Goal: Task Accomplishment & Management: Manage account settings

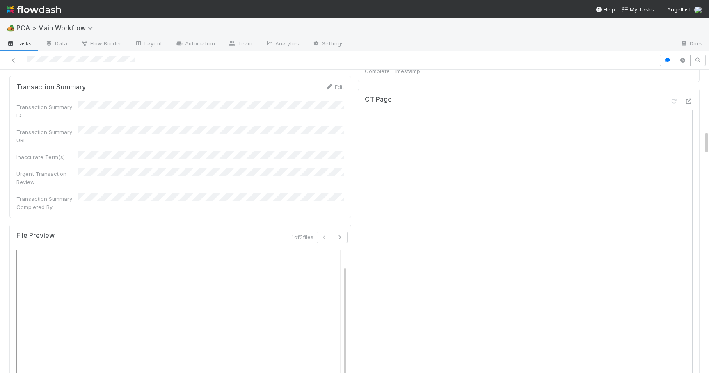
scroll to position [751, 0]
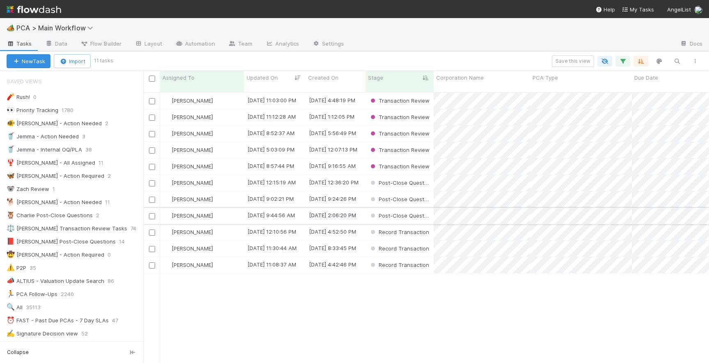
scroll to position [277, 565]
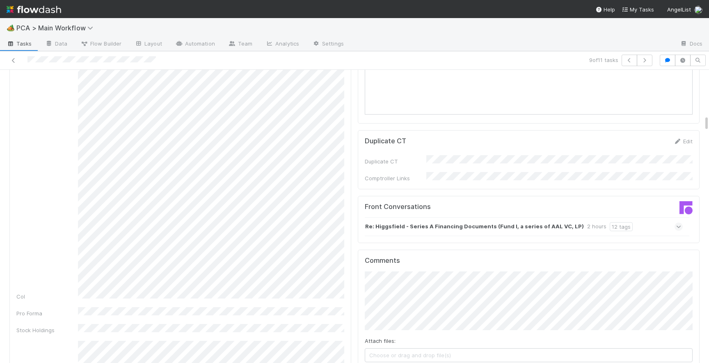
scroll to position [799, 0]
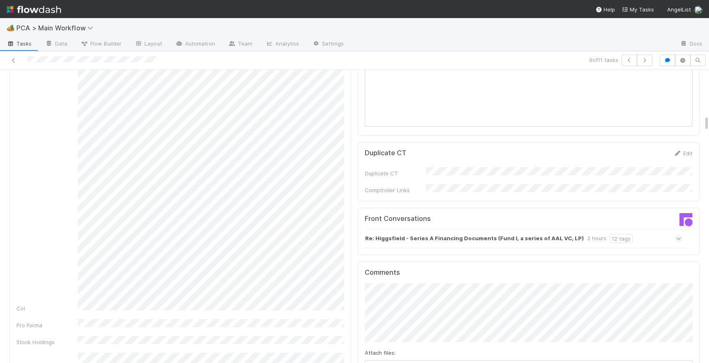
click at [680, 234] on icon at bounding box center [678, 238] width 5 height 8
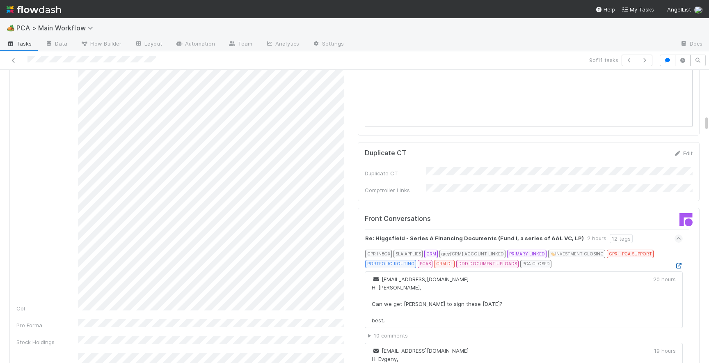
click at [676, 263] on icon at bounding box center [678, 265] width 8 height 5
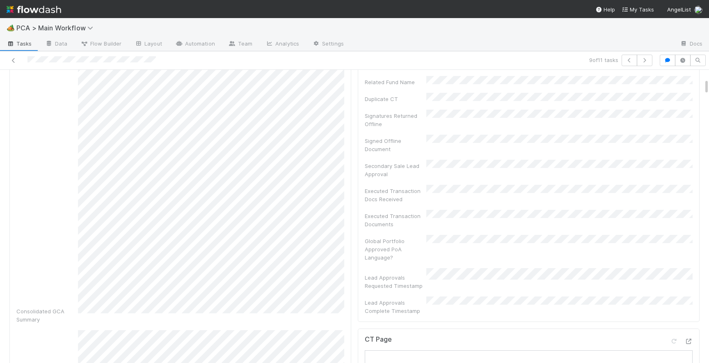
scroll to position [329, 0]
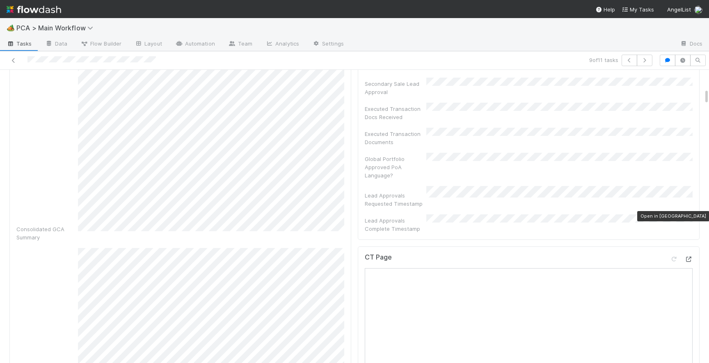
click at [686, 256] on icon at bounding box center [688, 258] width 8 height 5
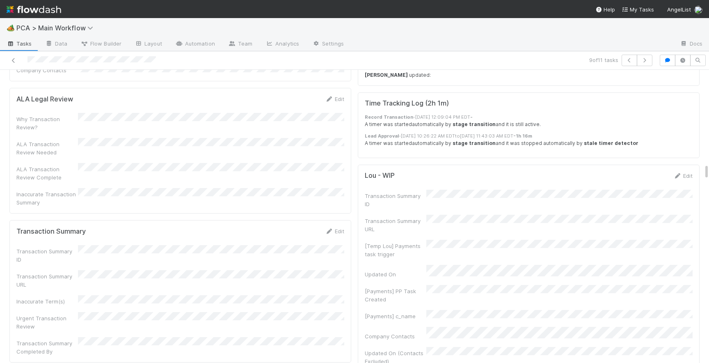
scroll to position [1685, 0]
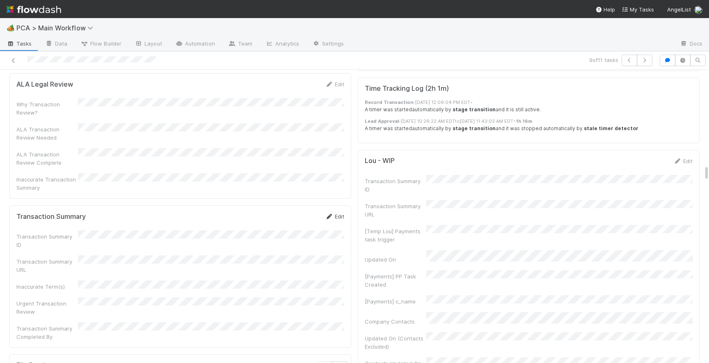
click at [334, 213] on link "Edit" at bounding box center [334, 216] width 19 height 7
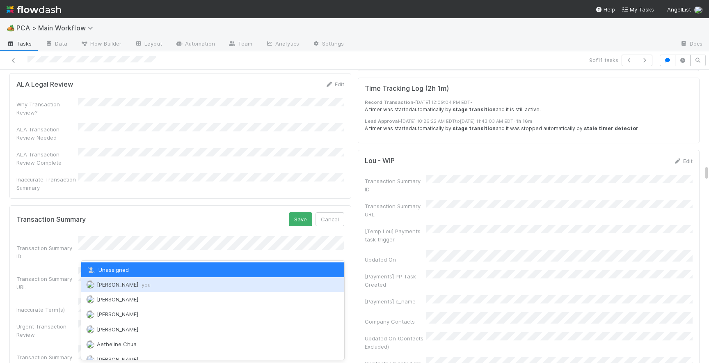
click at [141, 281] on span "you" at bounding box center [145, 284] width 9 height 7
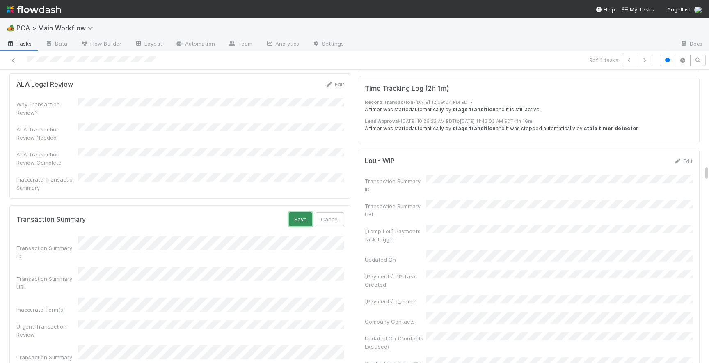
click at [302, 212] on button "Save" at bounding box center [300, 219] width 23 height 14
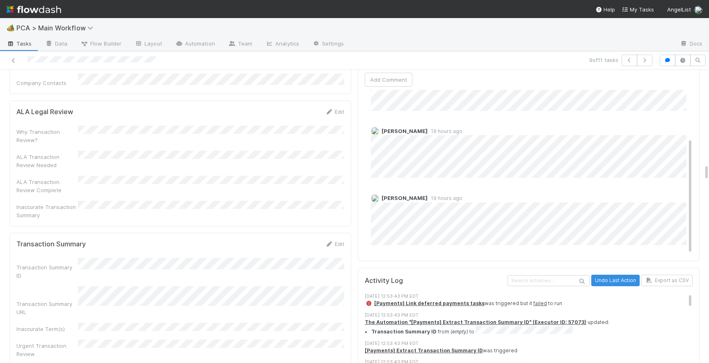
scroll to position [1654, 0]
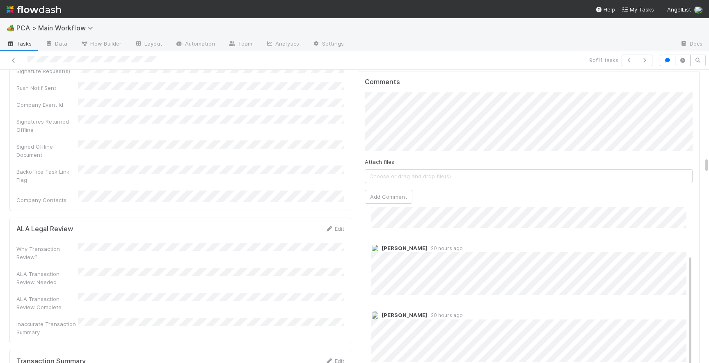
scroll to position [1546, 0]
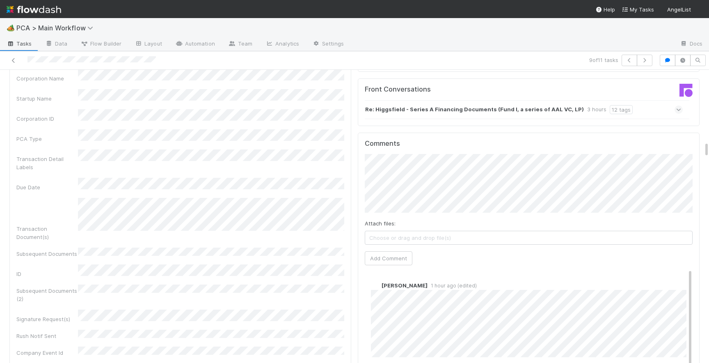
scroll to position [1308, 0]
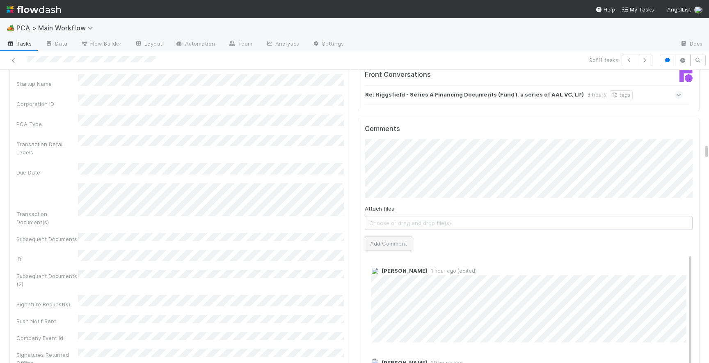
click at [381, 236] on button "Add Comment" at bounding box center [389, 243] width 48 height 14
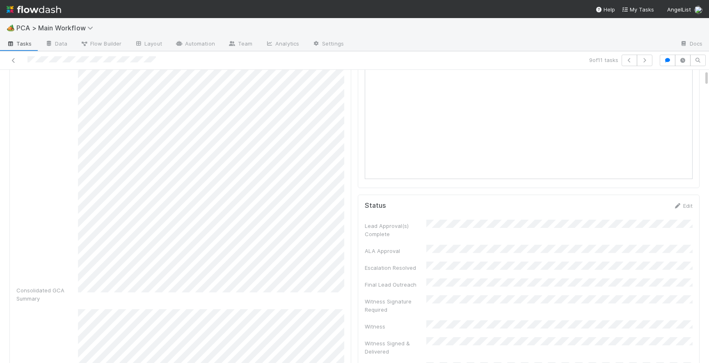
scroll to position [0, 0]
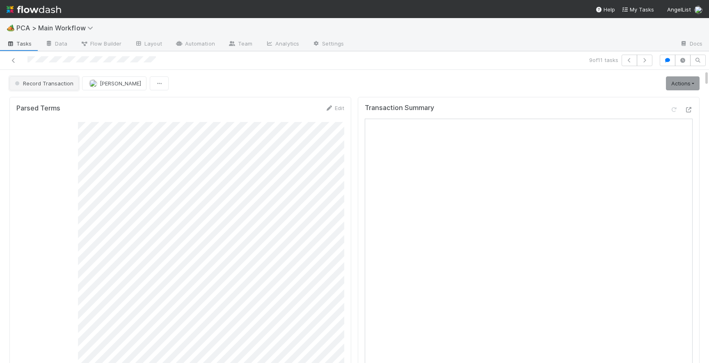
click at [60, 79] on button "Record Transaction" at bounding box center [43, 83] width 69 height 14
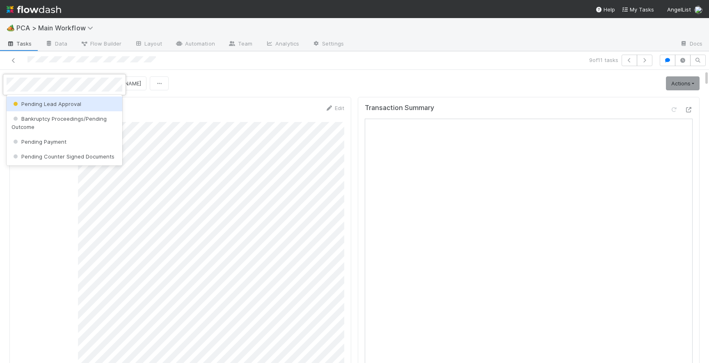
click at [67, 104] on span "Pending Lead Approval" at bounding box center [46, 103] width 70 height 7
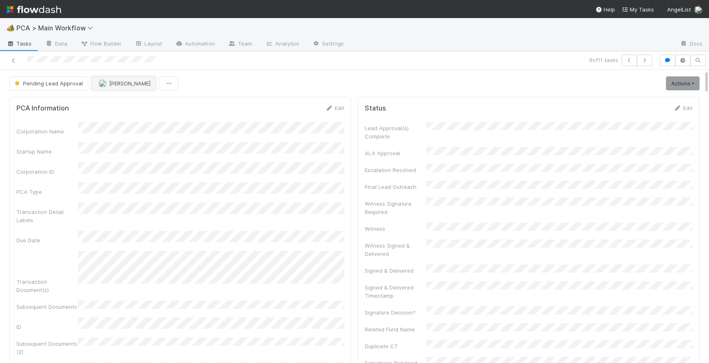
click at [107, 88] on button "[PERSON_NAME]" at bounding box center [123, 83] width 64 height 14
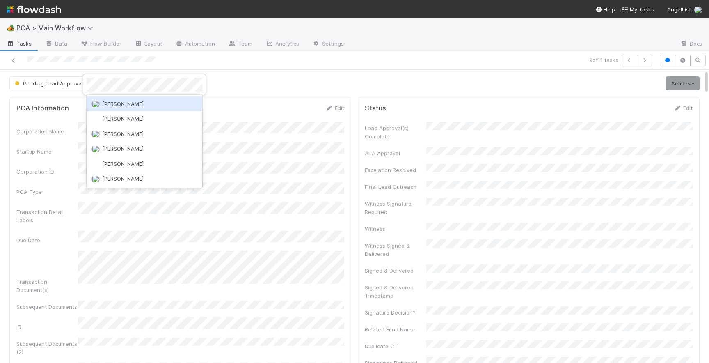
click at [112, 105] on span "[PERSON_NAME]" at bounding box center [122, 103] width 41 height 7
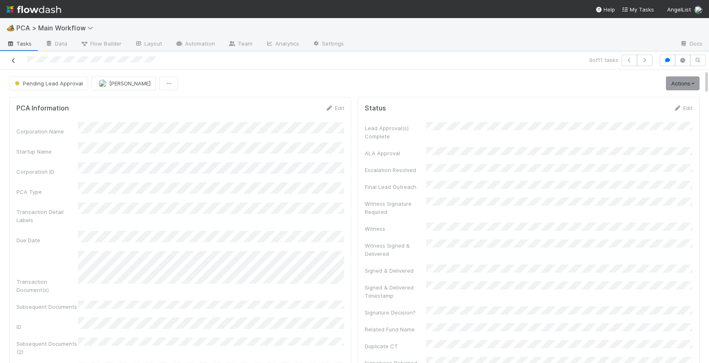
click at [14, 61] on icon at bounding box center [13, 60] width 8 height 5
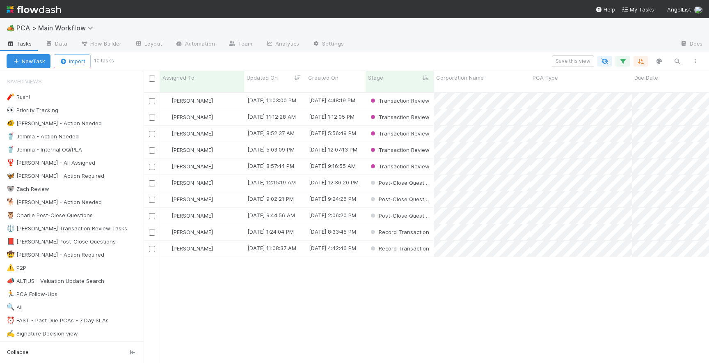
scroll to position [0, 0]
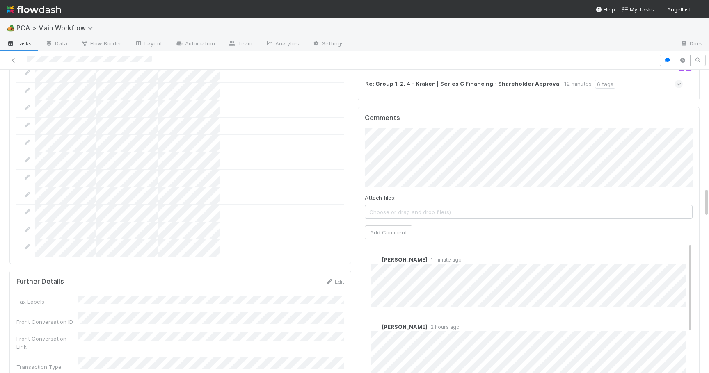
scroll to position [1188, 0]
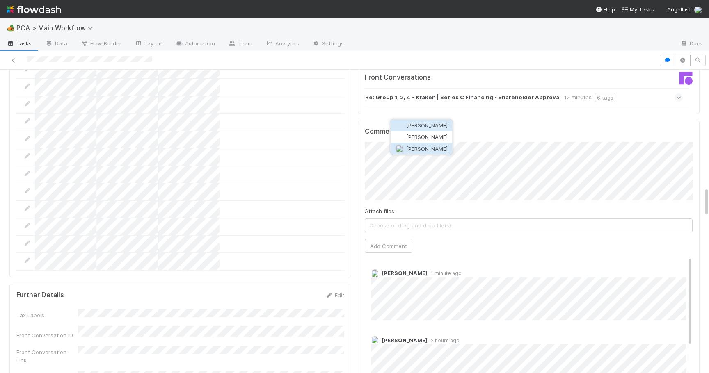
click at [435, 144] on button "[PERSON_NAME]" at bounding box center [421, 148] width 62 height 11
click at [394, 239] on button "Add Comment" at bounding box center [389, 246] width 48 height 14
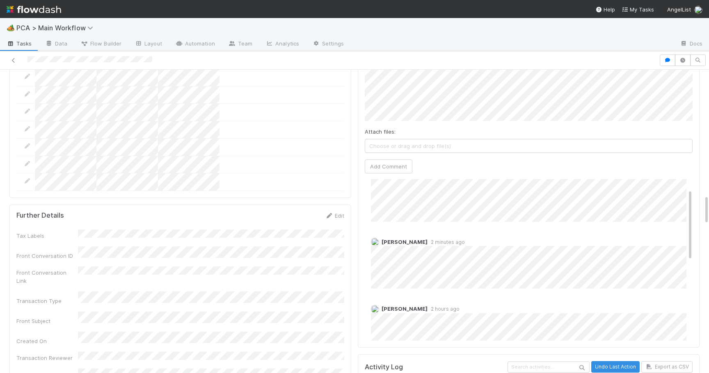
scroll to position [27, 0]
click at [443, 306] on span "2 hours ago" at bounding box center [443, 309] width 32 height 6
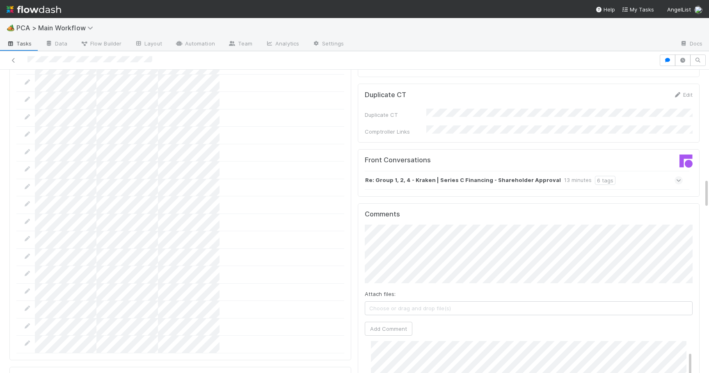
scroll to position [1123, 0]
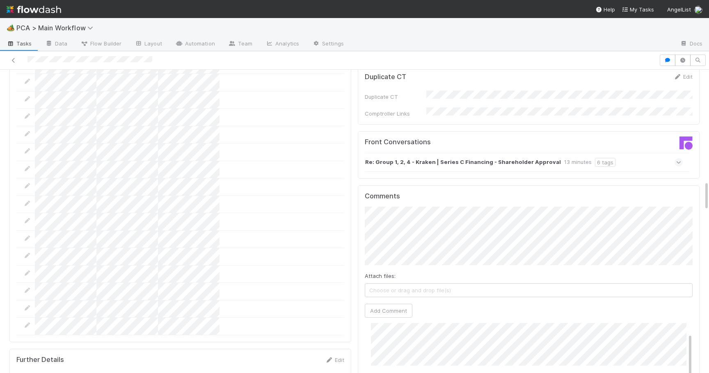
click at [680, 158] on icon at bounding box center [678, 162] width 5 height 8
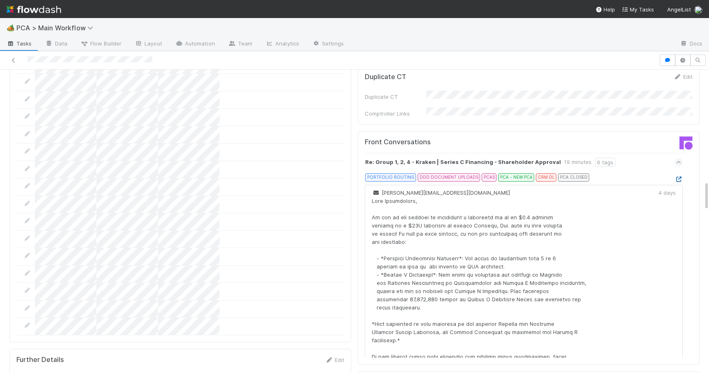
click at [680, 177] on icon at bounding box center [678, 179] width 8 height 5
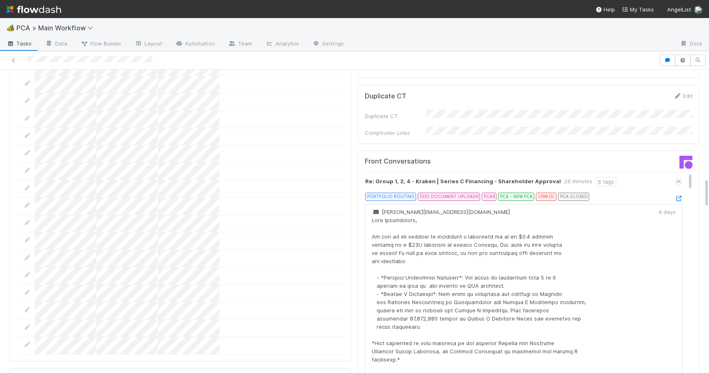
scroll to position [1096, 0]
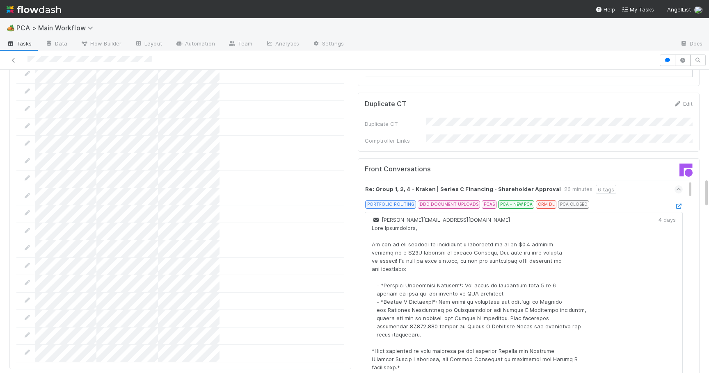
click at [679, 202] on div at bounding box center [678, 206] width 8 height 8
click at [678, 204] on icon at bounding box center [678, 206] width 8 height 5
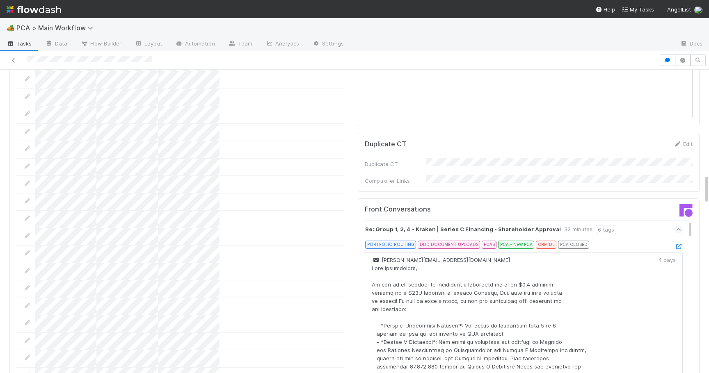
scroll to position [1054, 0]
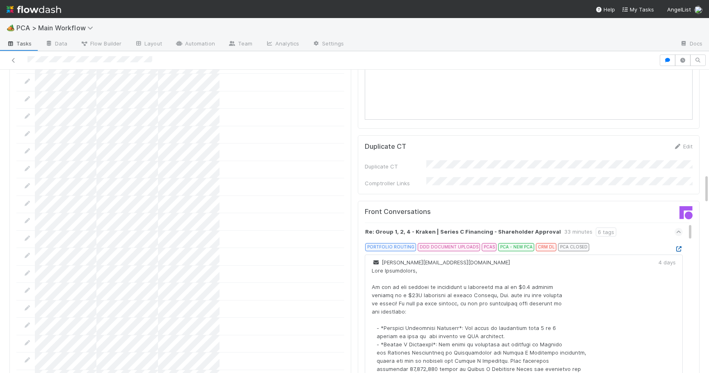
click at [678, 246] on icon at bounding box center [678, 248] width 8 height 5
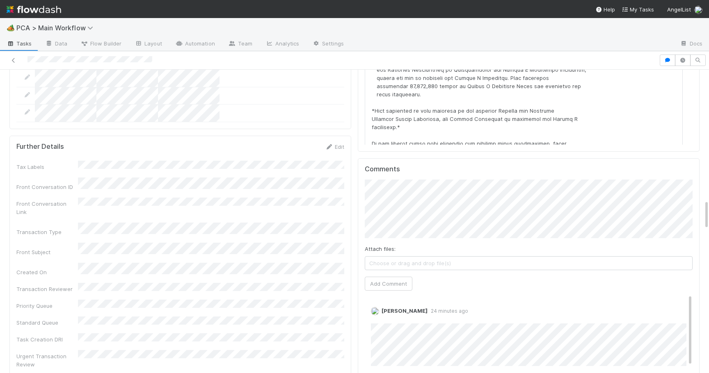
scroll to position [1340, 0]
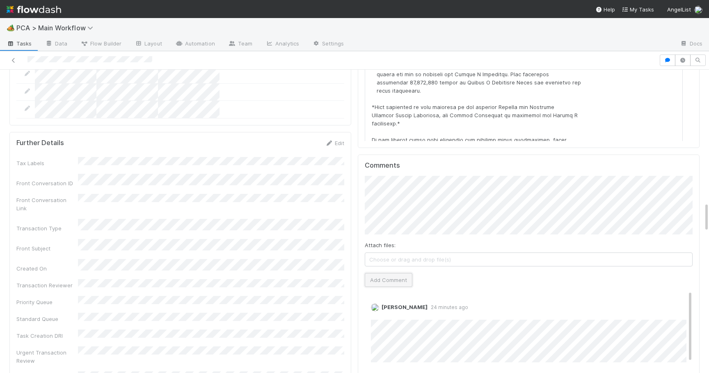
click at [397, 273] on button "Add Comment" at bounding box center [389, 280] width 48 height 14
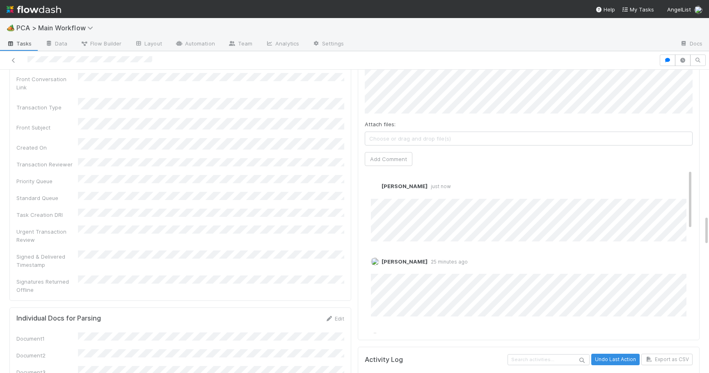
scroll to position [1456, 0]
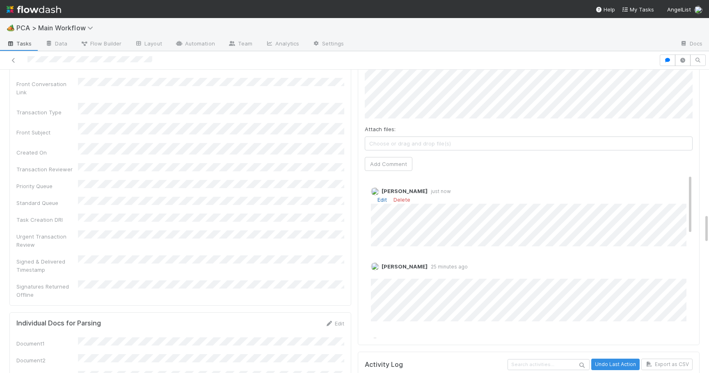
click at [382, 196] on link "Edit" at bounding box center [381, 199] width 9 height 7
click at [400, 196] on link "Delete" at bounding box center [401, 199] width 17 height 7
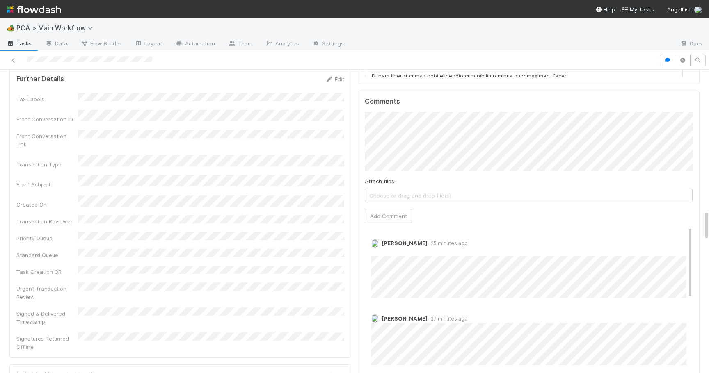
scroll to position [1384, 0]
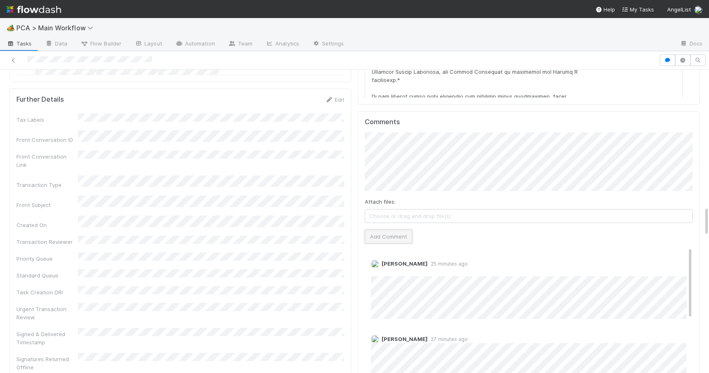
click at [384, 230] on button "Add Comment" at bounding box center [389, 237] width 48 height 14
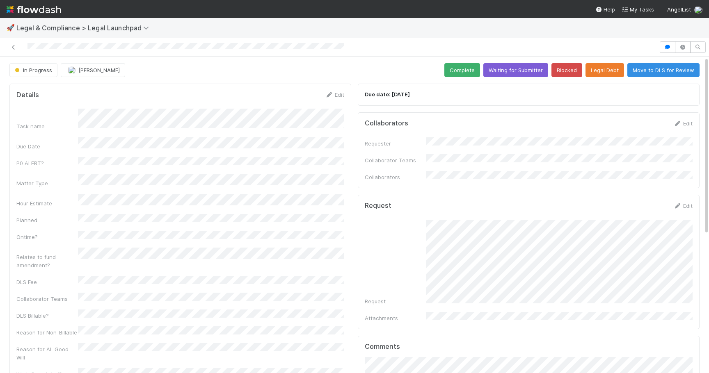
scroll to position [245, 0]
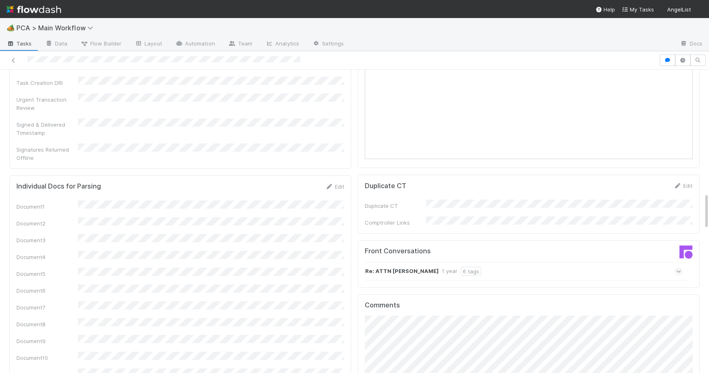
scroll to position [1020, 0]
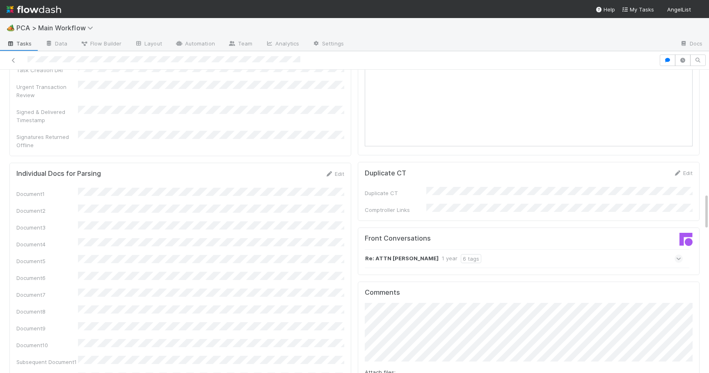
click at [674, 249] on div "Re: ATTN [PERSON_NAME] - Urgent 1 year 6 tags" at bounding box center [524, 258] width 318 height 19
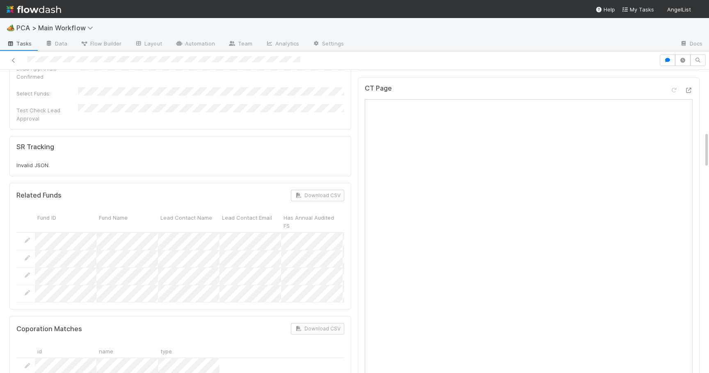
scroll to position [493, 0]
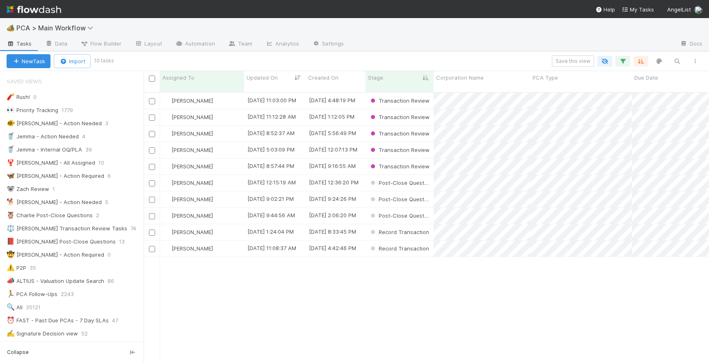
scroll to position [277, 565]
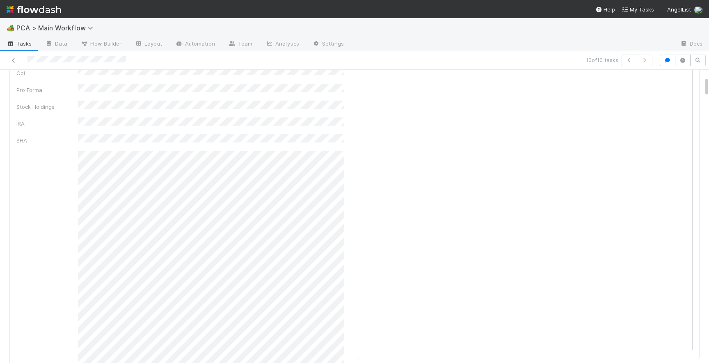
scroll to position [97, 0]
click at [628, 63] on button "button" at bounding box center [629, 60] width 16 height 11
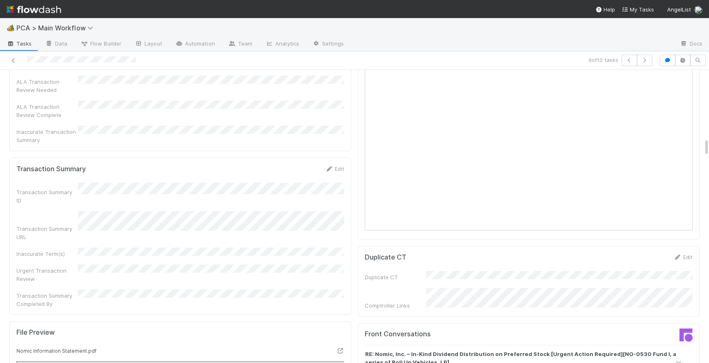
scroll to position [1059, 0]
click at [629, 58] on icon "button" at bounding box center [629, 60] width 8 height 5
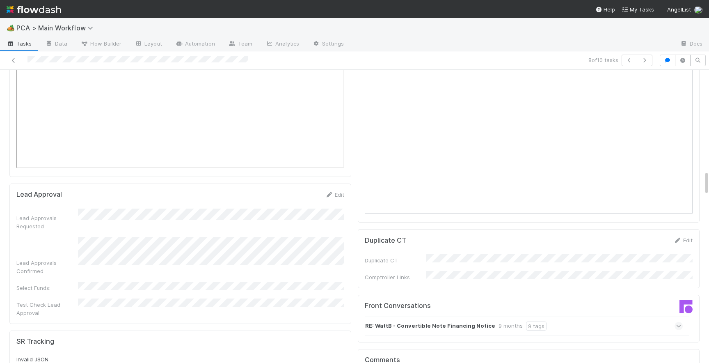
scroll to position [1189, 0]
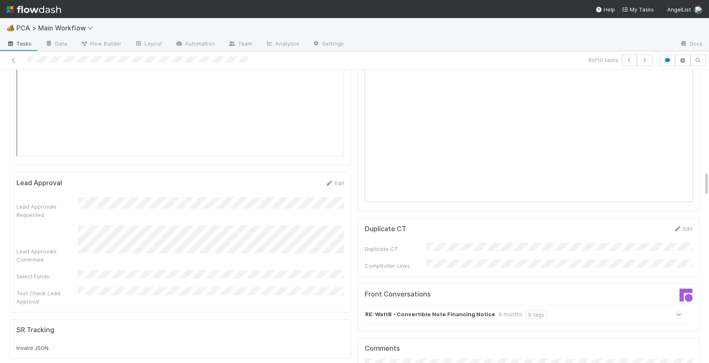
click at [676, 310] on icon at bounding box center [678, 314] width 5 height 8
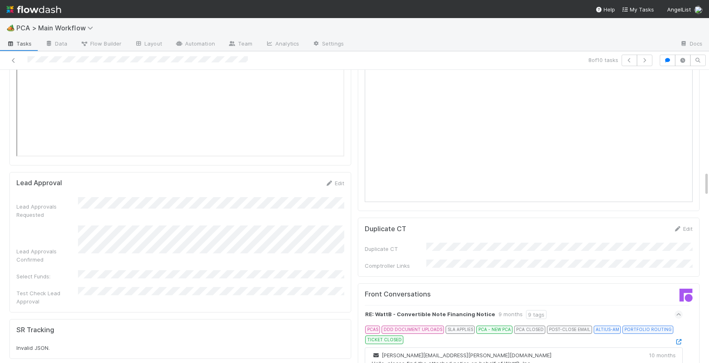
click at [674, 325] on div "PCAS DDD DOCUMENT UPLOADS SLA APPLIES PCA - NEW PCA PCA CLOSED POST-CLOSE EMAIL…" at bounding box center [522, 335] width 315 height 20
click at [677, 339] on icon at bounding box center [678, 341] width 8 height 5
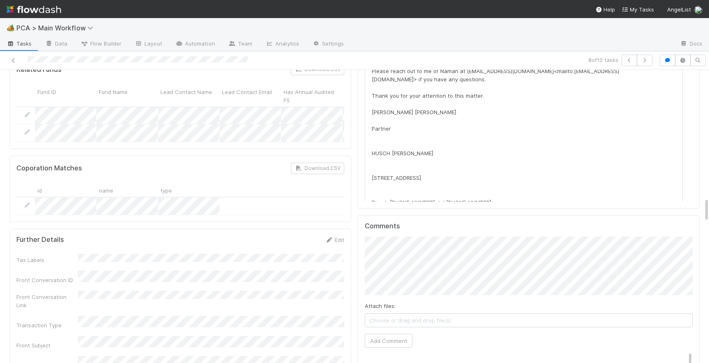
scroll to position [1493, 0]
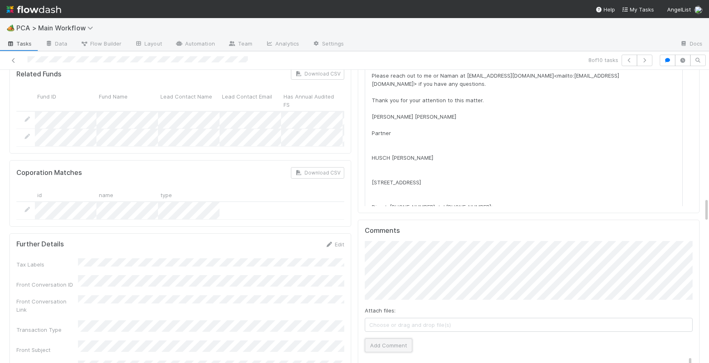
click at [385, 338] on button "Add Comment" at bounding box center [389, 345] width 48 height 14
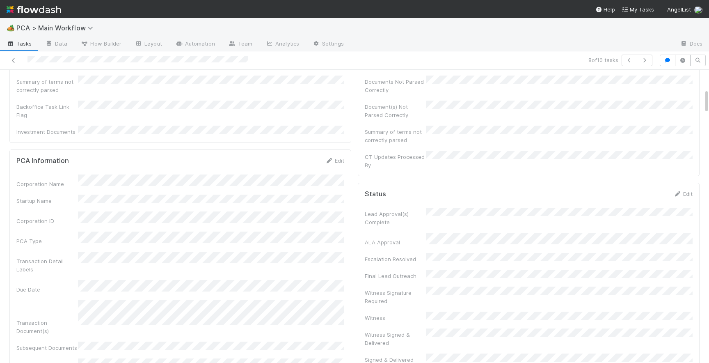
scroll to position [0, 0]
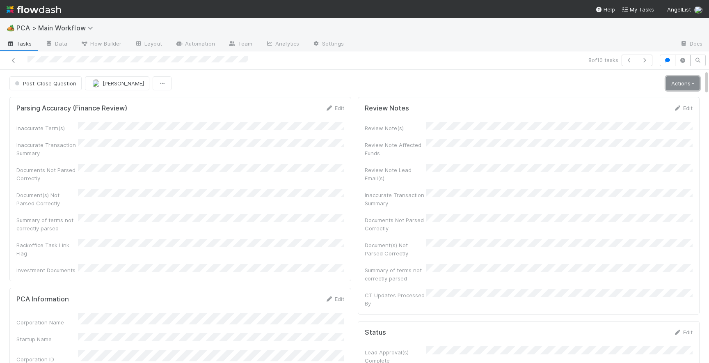
click at [681, 81] on link "Actions" at bounding box center [683, 83] width 34 height 14
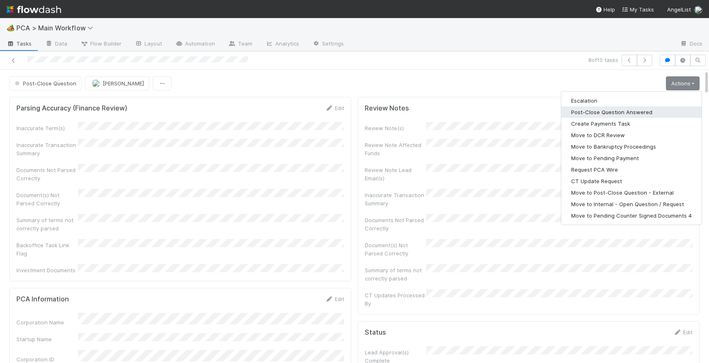
click at [640, 108] on button "Post-Close Question Answered" at bounding box center [631, 111] width 140 height 11
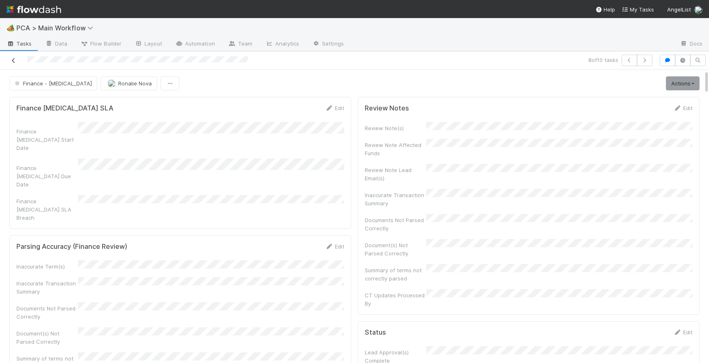
click at [13, 59] on icon at bounding box center [13, 60] width 8 height 5
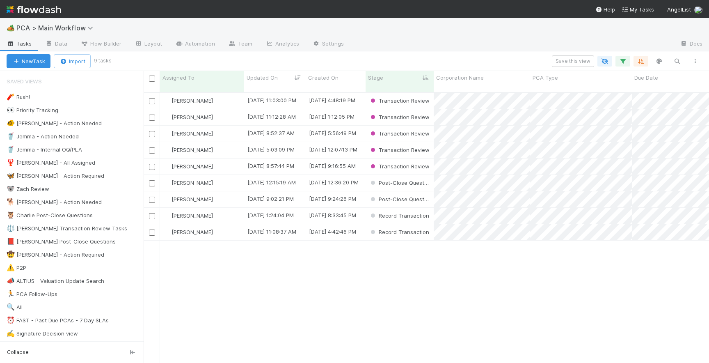
scroll to position [277, 565]
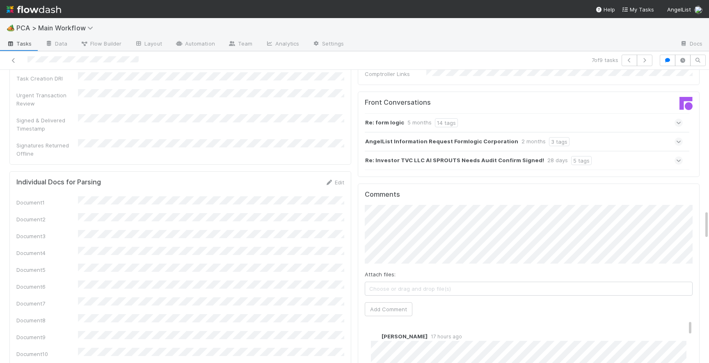
scroll to position [1378, 0]
click at [392, 301] on button "Add Comment" at bounding box center [389, 308] width 48 height 14
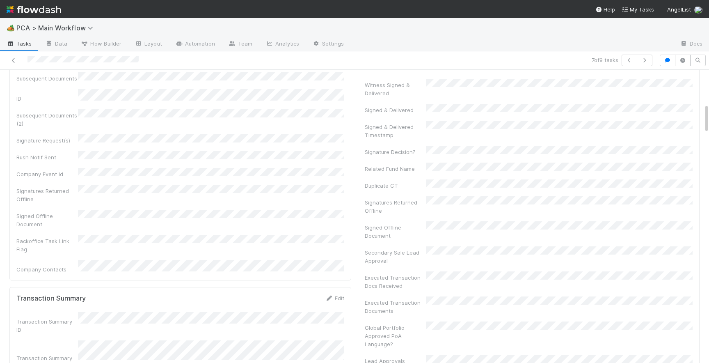
scroll to position [0, 0]
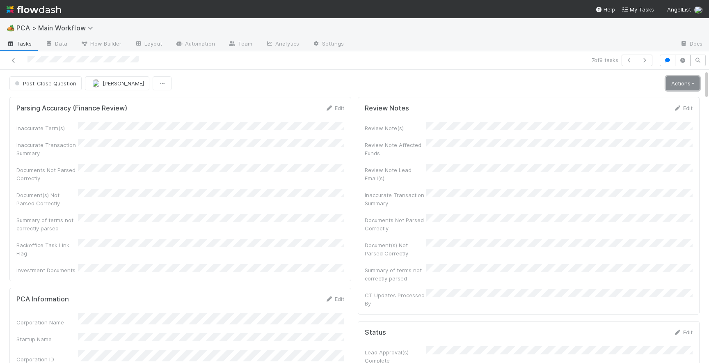
click at [680, 80] on link "Actions" at bounding box center [683, 83] width 34 height 14
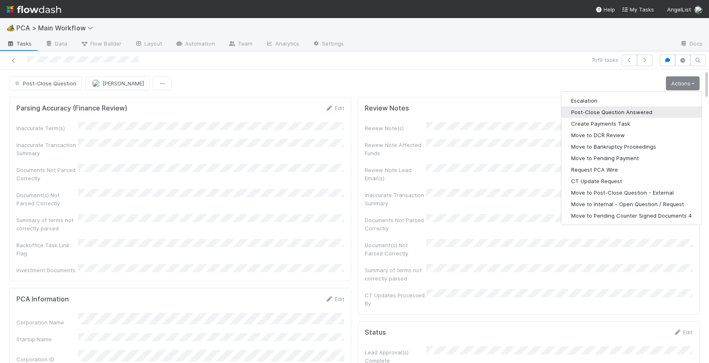
click at [623, 114] on button "Post-Close Question Answered" at bounding box center [631, 111] width 140 height 11
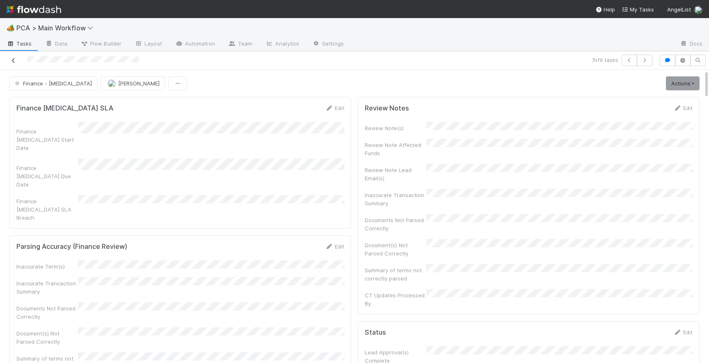
click at [14, 64] on link at bounding box center [13, 60] width 8 height 8
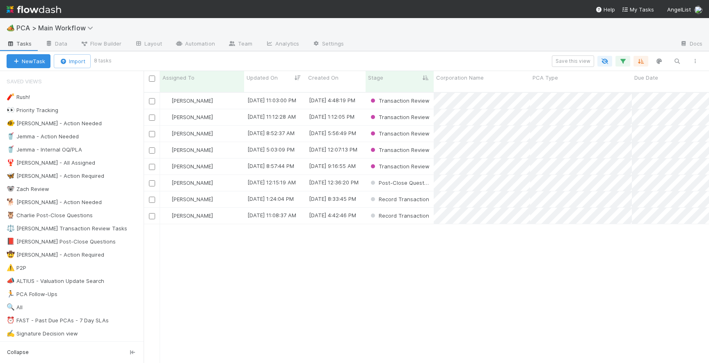
scroll to position [277, 565]
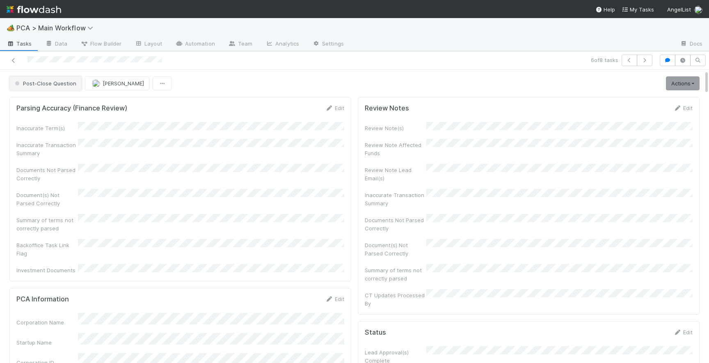
click at [55, 80] on span "Post-Close Question" at bounding box center [44, 83] width 63 height 7
click at [61, 118] on span "Record Transaction" at bounding box center [41, 118] width 60 height 7
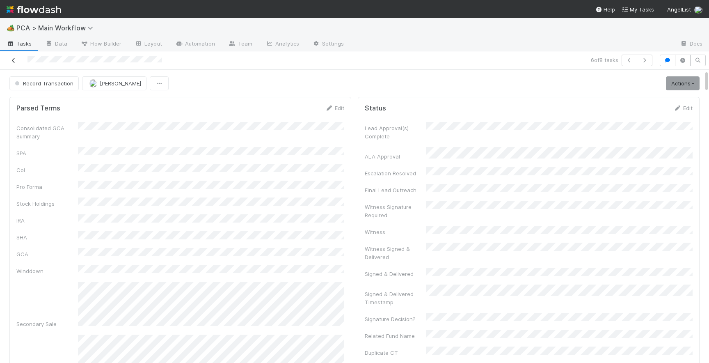
click at [13, 59] on icon at bounding box center [13, 60] width 8 height 5
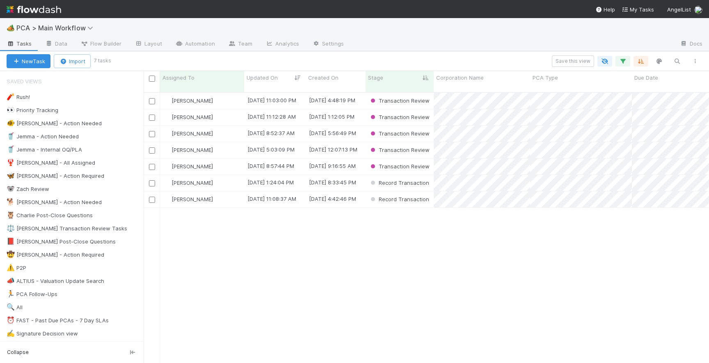
scroll to position [0, 0]
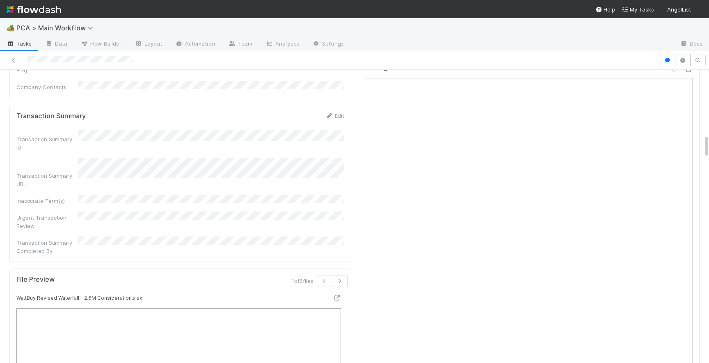
scroll to position [792, 0]
click at [340, 277] on icon "button" at bounding box center [339, 279] width 8 height 5
click at [340, 277] on icon "button" at bounding box center [336, 279] width 8 height 5
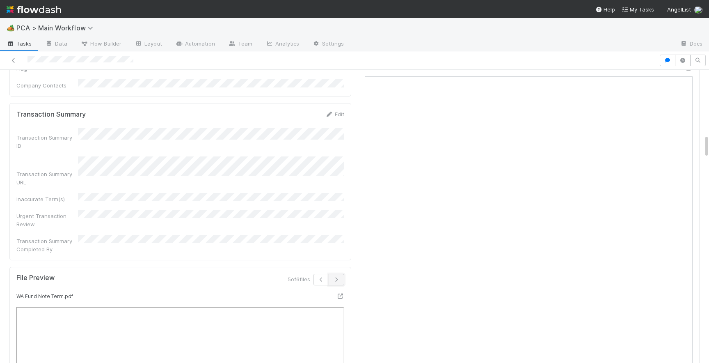
click at [340, 274] on button "button" at bounding box center [337, 279] width 16 height 11
click at [323, 277] on icon "button" at bounding box center [321, 279] width 8 height 5
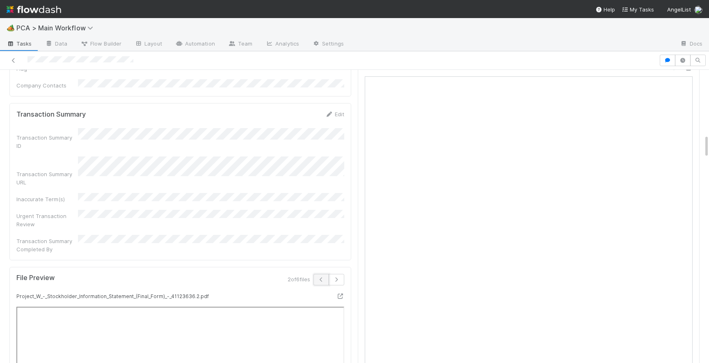
click at [323, 277] on icon "button" at bounding box center [321, 279] width 8 height 5
click at [336, 293] on icon at bounding box center [337, 295] width 8 height 5
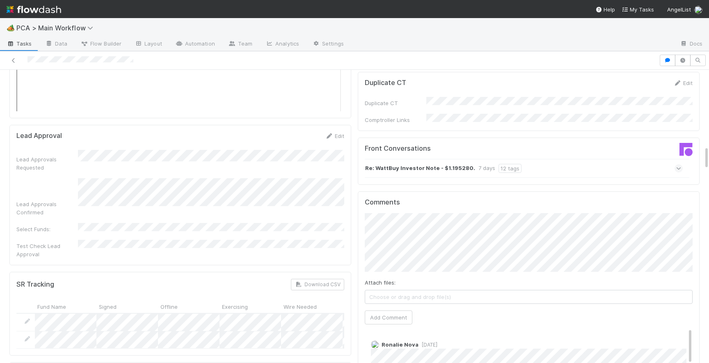
scroll to position [883, 0]
